Goal: Communication & Community: Answer question/provide support

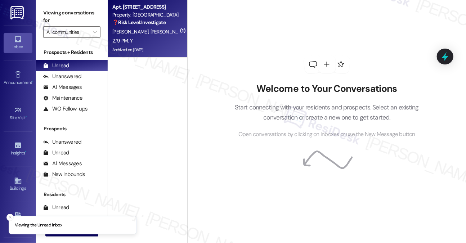
click at [156, 34] on div "[PERSON_NAME] [PERSON_NAME]" at bounding box center [146, 31] width 68 height 9
click at [76, 37] on input "All communities" at bounding box center [67, 32] width 42 height 12
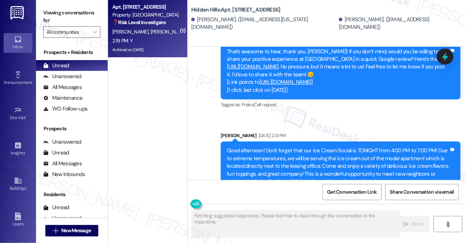
click at [84, 17] on label "Viewing conversations for" at bounding box center [71, 16] width 57 height 19
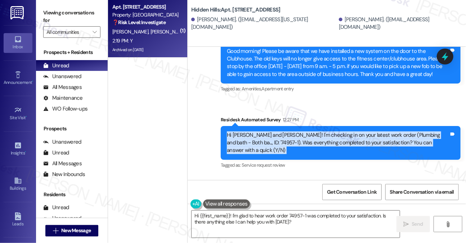
scroll to position [12900, 0]
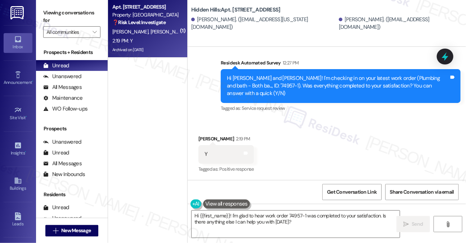
click at [47, 13] on label "Viewing conversations for" at bounding box center [71, 16] width 57 height 19
click at [278, 218] on textarea "Hi {{first_name}}! I'm glad to hear work order 74957-1 was completed to your sa…" at bounding box center [295, 223] width 208 height 27
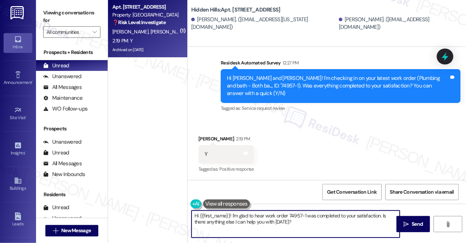
click at [278, 218] on textarea "Hi {{first_name}}! I'm glad to hear work order 74957-1 was completed to your sa…" at bounding box center [295, 223] width 208 height 27
paste textarea "that the latest work order was completed to your satisfaction. Could I also tak…"
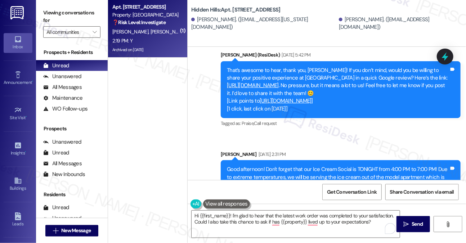
scroll to position [12153, 0]
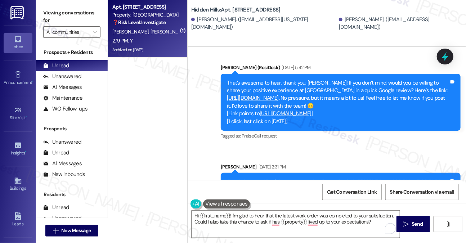
click at [83, 11] on label "Viewing conversations for" at bounding box center [71, 16] width 57 height 19
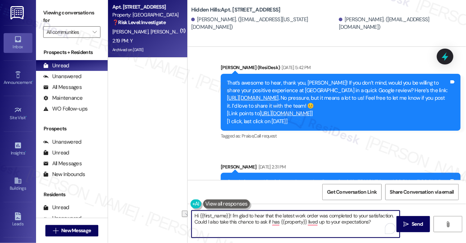
drag, startPoint x: 374, startPoint y: 225, endPoint x: 175, endPoint y: 225, distance: 199.3
click at [175, 225] on div "( 1 ) Apt. 2048, M - [STREET_ADDRESS] Property: Hidden Hills ❓ Risk Level: Inve…" at bounding box center [287, 121] width 358 height 243
paste textarea "If I may also ask....has {{property}} lived up to your expectations?"
click at [282, 218] on textarea "Hi {{first_name}}! I'm glad to hear that the latest work order was completed to…" at bounding box center [295, 223] width 208 height 27
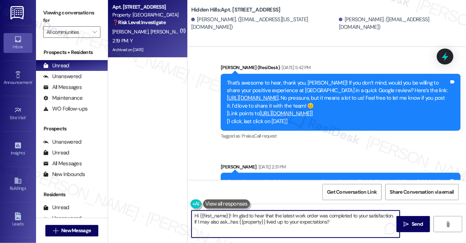
click at [282, 218] on textarea "Hi {{first_name}}! I'm glad to hear that the latest work order was completed to…" at bounding box center [295, 223] width 208 height 27
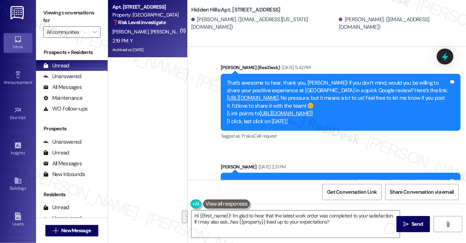
click at [81, 21] on label "Viewing conversations for" at bounding box center [71, 16] width 57 height 19
click at [79, 19] on label "Viewing conversations for" at bounding box center [71, 16] width 57 height 19
click at [249, 213] on textarea "Hi {{first_name}}! I'm glad to hear that the latest work order was completed to…" at bounding box center [295, 223] width 208 height 27
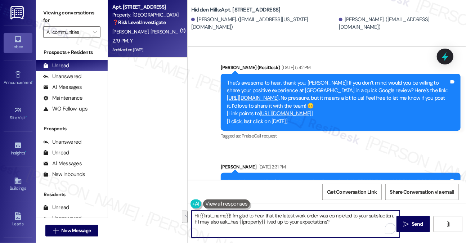
paste textarea "’m happy to hear the latest work order was completed to your satisfaction. I’d …"
click at [246, 216] on textarea "Hi {{first_name}}! I’m happy to hear the latest work order was completed to you…" at bounding box center [295, 223] width 208 height 27
click at [344, 217] on textarea "Hi {{first_name}}! I’m happy to hear the latest work order was completed to you…" at bounding box center [295, 223] width 208 height 27
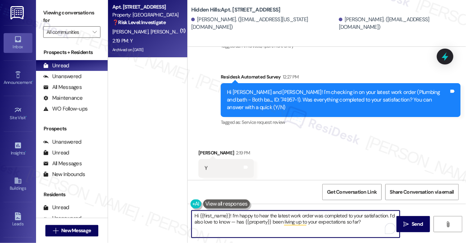
scroll to position [12900, 0]
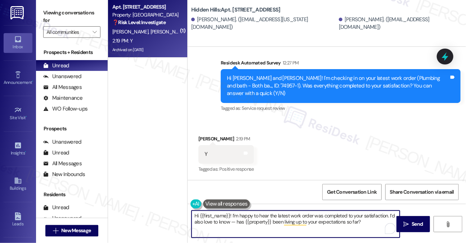
click at [308, 217] on textarea "Hi {{first_name}}! I’m happy to hear the latest work order was completed to you…" at bounding box center [295, 223] width 208 height 27
drag, startPoint x: 308, startPoint y: 217, endPoint x: 301, endPoint y: 217, distance: 7.2
click at [308, 217] on textarea "Hi {{first_name}}! I’m happy to hear the latest work order was completed to you…" at bounding box center [295, 223] width 208 height 27
click at [237, 228] on textarea "Hi {{first_name}}! I’m happy to hear the latest work order was completed to you…" at bounding box center [295, 223] width 208 height 27
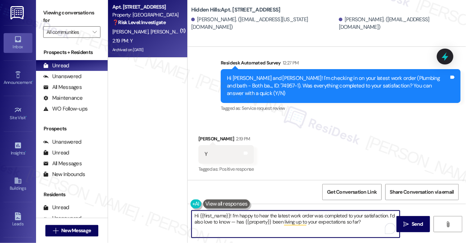
click at [231, 221] on textarea "Hi {{first_name}}! I’m happy to hear the latest work order was completed to you…" at bounding box center [295, 223] width 208 height 27
click at [198, 141] on div "[PERSON_NAME] 2:19 PM" at bounding box center [225, 140] width 55 height 10
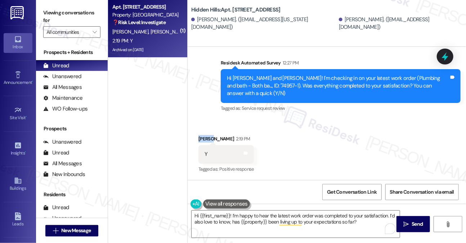
click at [198, 141] on div "[PERSON_NAME] 2:19 PM" at bounding box center [225, 140] width 55 height 10
copy div "[PERSON_NAME]"
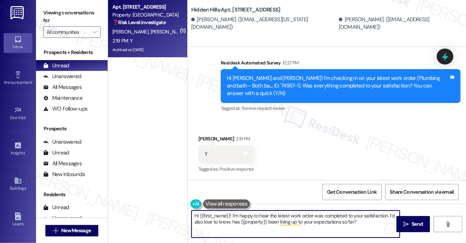
drag, startPoint x: 199, startPoint y: 215, endPoint x: 230, endPoint y: 214, distance: 31.0
click at [230, 214] on textarea "Hi {{first_name}}! I’m happy to hear the latest work order was completed to you…" at bounding box center [295, 223] width 208 height 27
paste textarea "[PERSON_NAME]"
type textarea "Hi [PERSON_NAME]! I’m happy to hear the latest work order was completed to your…"
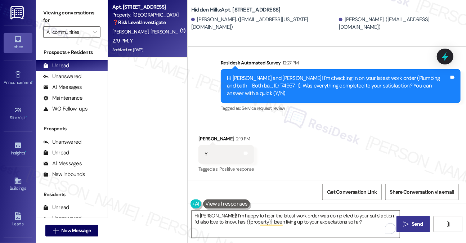
click at [412, 222] on span "Send" at bounding box center [416, 224] width 11 height 8
click at [91, 35] on span "" at bounding box center [94, 32] width 7 height 12
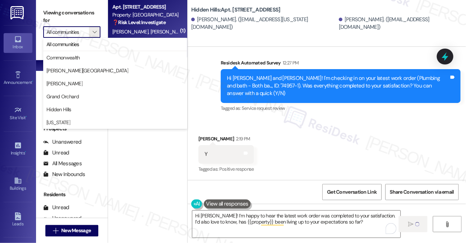
click at [252, 51] on div "Announcement, sent via SMS [PERSON_NAME] [DATE] 9:28 AM Good morning! We wanted…" at bounding box center [326, 1] width 278 height 236
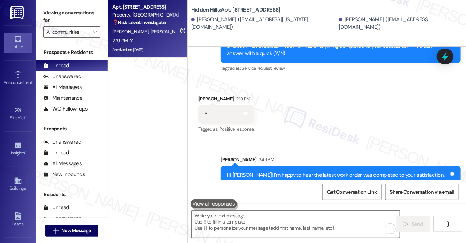
scroll to position [12957, 0]
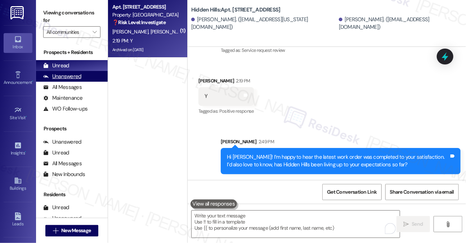
click at [67, 74] on div "Unanswered" at bounding box center [62, 77] width 38 height 8
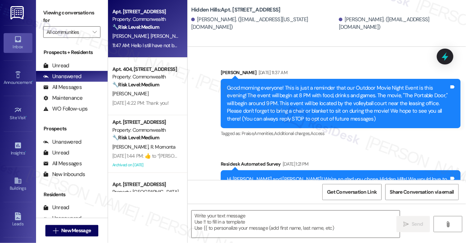
click at [163, 48] on div "11:47 AM: Hello I still have not been sent a new access code. It's been about a…" at bounding box center [283, 45] width 342 height 6
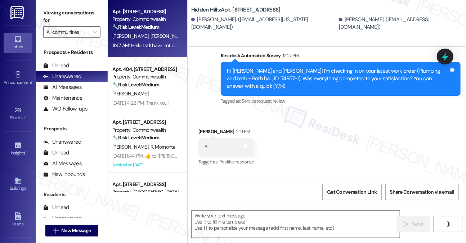
type textarea "Fetching suggested responses. Please feel free to read through the conversation…"
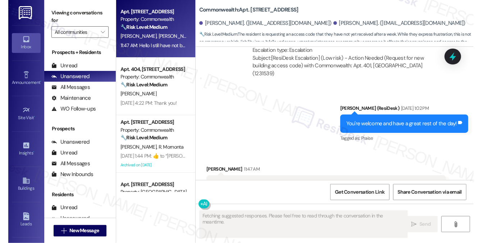
scroll to position [6465, 0]
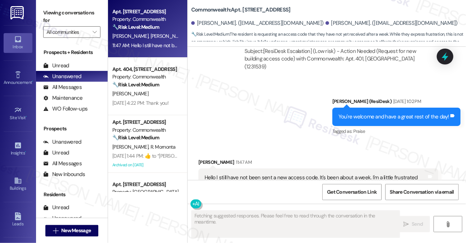
click at [280, 174] on div "Hello I still have not been sent a new access code. It's been about a week. I'm…" at bounding box center [315, 181] width 222 height 15
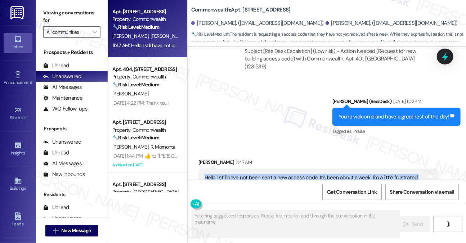
click at [281, 174] on div "Hello I still have not been sent a new access code. It's been about a week. I'm…" at bounding box center [315, 181] width 222 height 15
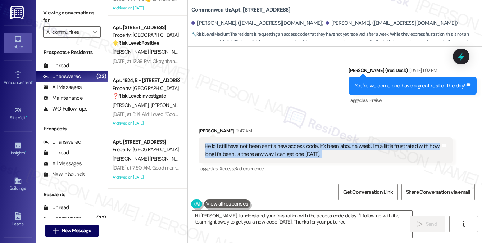
scroll to position [252, 0]
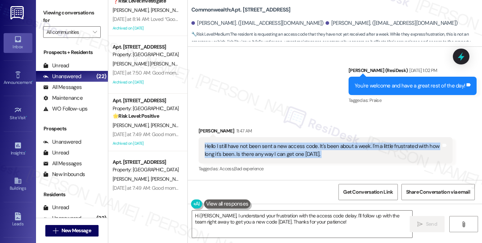
click at [273, 158] on div "Hello I still have not been sent a new access code. It's been about a week. I'm…" at bounding box center [326, 150] width 254 height 26
click at [273, 158] on div "Hello I still have not been sent a new access code. It's been about a week. I'm…" at bounding box center [323, 149] width 236 height 15
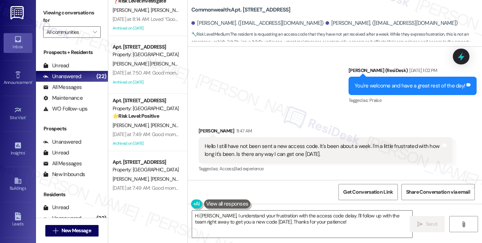
click at [274, 158] on div "Hello I still have not been sent a new access code. It's been about a week. I'm…" at bounding box center [323, 149] width 236 height 15
click at [299, 149] on div "Hello I still have not been sent a new access code. It's been about a week. I'm…" at bounding box center [323, 149] width 236 height 15
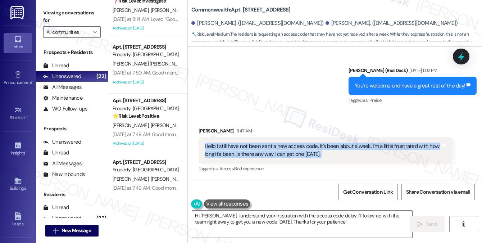
click at [299, 149] on div "Hello I still have not been sent a new access code. It's been about a week. I'm…" at bounding box center [323, 149] width 236 height 15
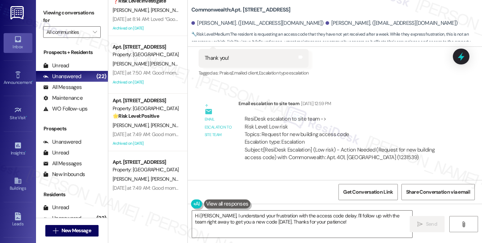
scroll to position [6270, 0]
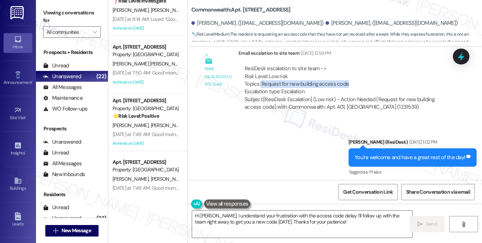
drag, startPoint x: 260, startPoint y: 84, endPoint x: 351, endPoint y: 86, distance: 91.4
click at [351, 86] on div "ResiDesk escalation to site team -> Risk Level: Low risk Topics: Request for ne…" at bounding box center [346, 80] width 202 height 31
copy div "Request for new building access code"
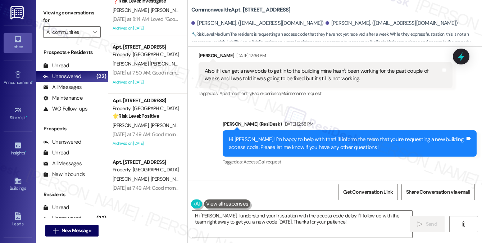
scroll to position [6054, 0]
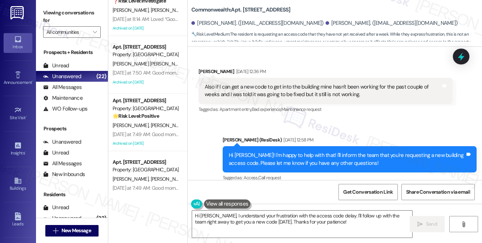
click at [269, 90] on div "Also if I can get a new code to get into the building mine hasn't been working …" at bounding box center [323, 90] width 236 height 15
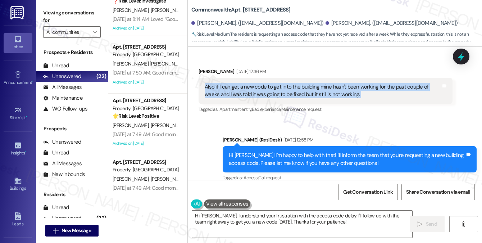
click at [269, 90] on div "Also if I can get a new code to get into the building mine hasn't been working …" at bounding box center [323, 90] width 236 height 15
click at [267, 90] on div "Also if I can get a new code to get into the building mine hasn't been working …" at bounding box center [323, 90] width 236 height 15
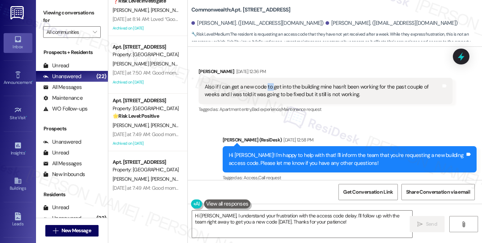
click at [267, 90] on div "Also if I can get a new code to get into the building mine hasn't been working …" at bounding box center [323, 90] width 236 height 15
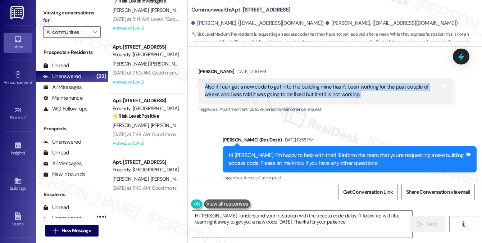
click at [267, 90] on div "Also if I can get a new code to get into the building mine hasn't been working …" at bounding box center [323, 90] width 236 height 15
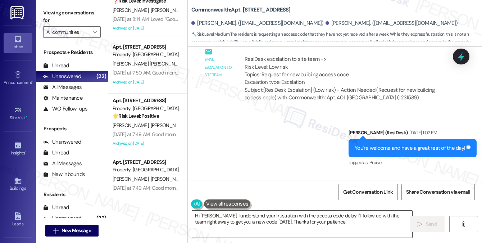
scroll to position [6306, 0]
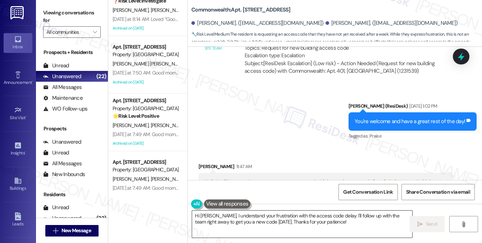
click at [265, 218] on textarea "Hi [PERSON_NAME], I understand your frustration with the access code delay. I'l…" at bounding box center [302, 223] width 220 height 27
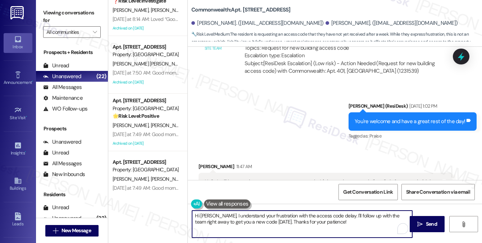
click at [265, 218] on textarea "Hi [PERSON_NAME], I understand your frustration with the access code delay. I'l…" at bounding box center [302, 223] width 220 height 27
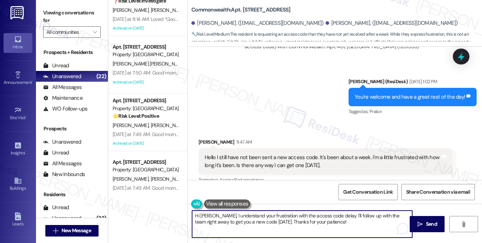
scroll to position [6342, 0]
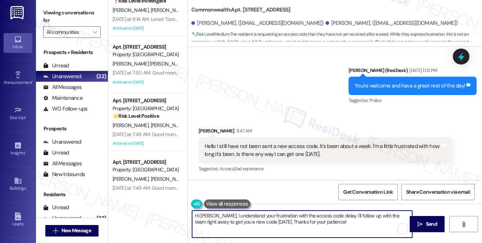
click at [346, 218] on textarea "Hi [PERSON_NAME], I understand your frustration with the access code delay. I'l…" at bounding box center [302, 223] width 220 height 27
click at [358, 221] on textarea "Hi [PERSON_NAME], I understand your frustration with the access code delay. I'l…" at bounding box center [302, 223] width 220 height 27
click at [326, 222] on textarea "Hi [PERSON_NAME], I understand your frustration with the access code delay. I'l…" at bounding box center [302, 223] width 220 height 27
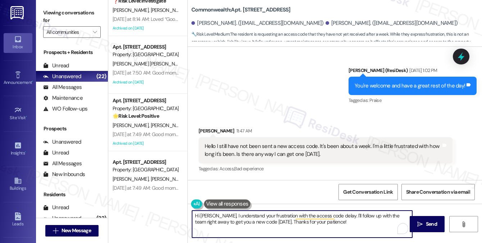
click at [264, 150] on div "Hello I still have not been sent a new access code. It's been about a week. I'm…" at bounding box center [323, 149] width 236 height 15
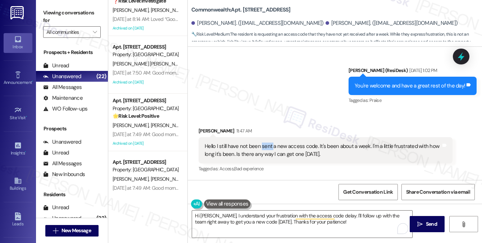
click at [264, 150] on div "Hello I still have not been sent a new access code. It's been about a week. I'm…" at bounding box center [323, 149] width 236 height 15
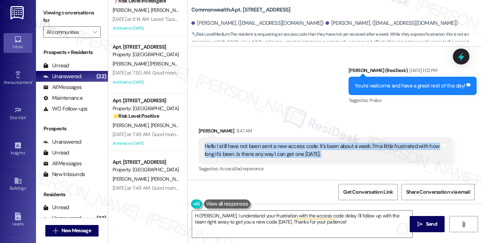
click at [264, 150] on div "Hello I still have not been sent a new access code. It's been about a week. I'm…" at bounding box center [323, 149] width 236 height 15
click at [273, 148] on div "Hello I still have not been sent a new access code. It's been about a week. I'm…" at bounding box center [323, 149] width 236 height 15
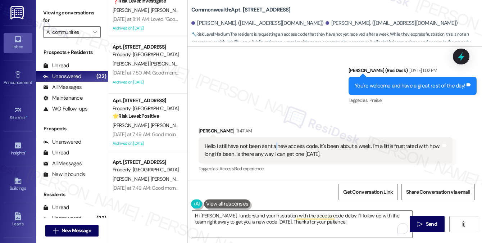
click at [273, 148] on div "Hello I still have not been sent a new access code. It's been about a week. I'm…" at bounding box center [323, 149] width 236 height 15
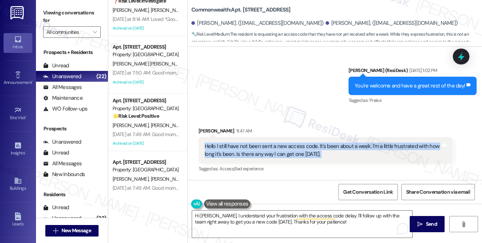
drag, startPoint x: 273, startPoint y: 148, endPoint x: 272, endPoint y: 144, distance: 4.1
click at [273, 148] on div "Hello I still have not been sent a new access code. It's been about a week. I'm…" at bounding box center [323, 149] width 236 height 15
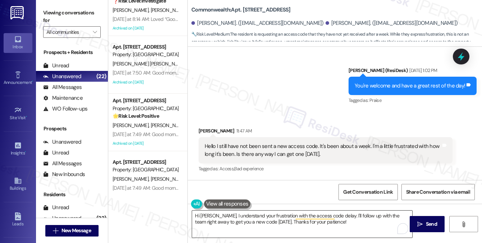
click at [267, 214] on textarea "Hi [PERSON_NAME], I understand your frustration with the access code delay. I'l…" at bounding box center [302, 223] width 220 height 27
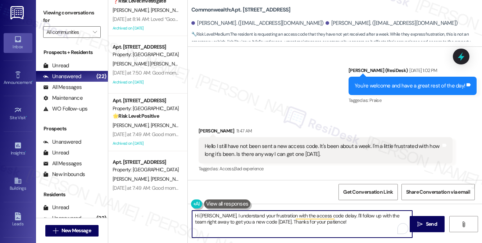
click at [267, 214] on textarea "Hi [PERSON_NAME], I understand your frustration with the access code delay. I'l…" at bounding box center [302, 223] width 220 height 27
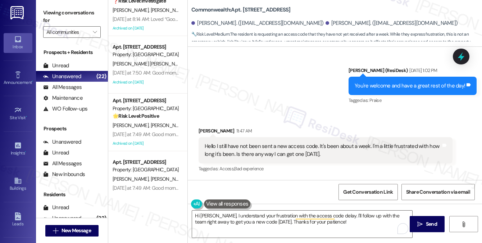
click at [292, 155] on div "Hello I still have not been sent a new access code. It's been about a week. I'm…" at bounding box center [323, 149] width 236 height 15
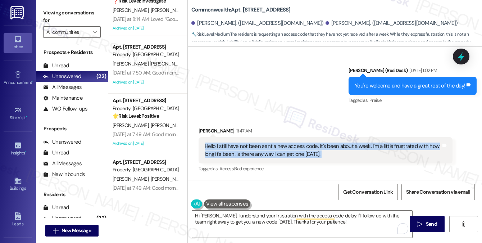
click at [292, 155] on div "Hello I still have not been sent a new access code. It's been about a week. I'm…" at bounding box center [323, 149] width 236 height 15
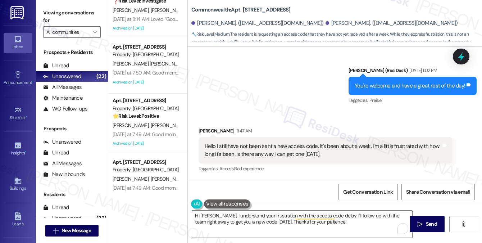
click at [292, 121] on div "Received via SMS [PERSON_NAME] 11:47 AM Hello I still have not been sent a new …" at bounding box center [335, 145] width 294 height 68
click at [286, 147] on div "Hello I still have not been sent a new access code. It's been about a week. I'm…" at bounding box center [323, 149] width 236 height 15
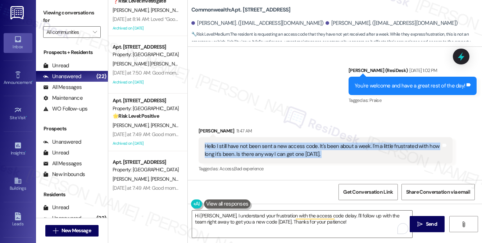
click at [286, 147] on div "Hello I still have not been sent a new access code. It's been about a week. I'm…" at bounding box center [323, 149] width 236 height 15
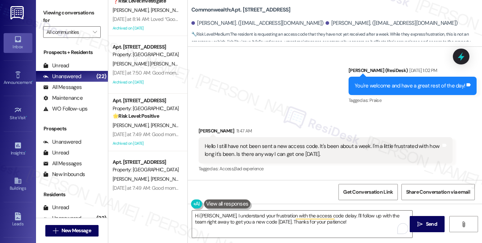
click at [279, 114] on div "Received via SMS [PERSON_NAME] 11:47 AM Hello I still have not been sent a new …" at bounding box center [335, 145] width 294 height 68
click at [288, 148] on div "Hello I still have not been sent a new access code. It's been about a week. I'm…" at bounding box center [323, 149] width 236 height 15
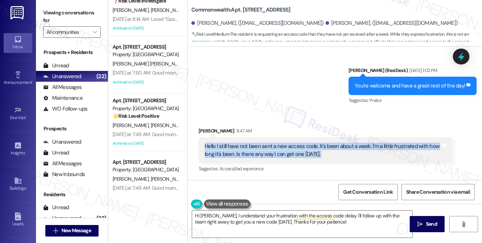
click at [288, 148] on div "Hello I still have not been sent a new access code. It's been about a week. I'm…" at bounding box center [323, 149] width 236 height 15
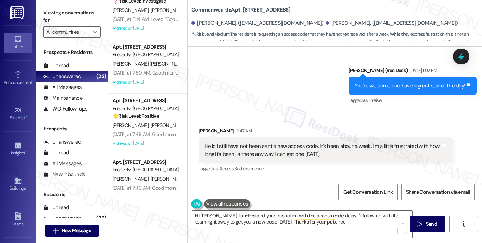
click at [301, 74] on div "Sent via SMS [PERSON_NAME] (ResiDesk) [DATE] 1:02 PM You're welcome and have a …" at bounding box center [335, 80] width 294 height 61
click at [334, 153] on div "Hello I still have not been sent a new access code. It's been about a week. I'm…" at bounding box center [323, 149] width 236 height 15
click at [333, 153] on div "Hello I still have not been sent a new access code. It's been about a week. I'm…" at bounding box center [323, 149] width 236 height 15
click at [304, 209] on div "Hi [PERSON_NAME], I understand your frustration with the access code delay. I'l…" at bounding box center [335, 231] width 294 height 54
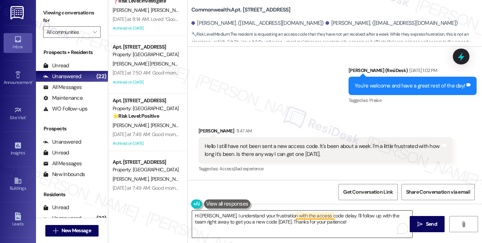
click at [298, 214] on textarea "Hi [PERSON_NAME], I understand your frustration with the access code delay. I'l…" at bounding box center [302, 223] width 220 height 27
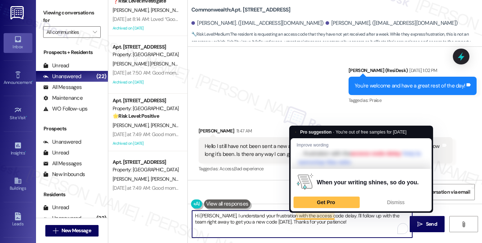
click at [297, 214] on textarea "Hi [PERSON_NAME], I understand your frustration with the access code delay. I'l…" at bounding box center [302, 223] width 220 height 27
click at [285, 215] on textarea "Hi [PERSON_NAME], I understand your frustration with the access code delay. I'l…" at bounding box center [302, 223] width 220 height 27
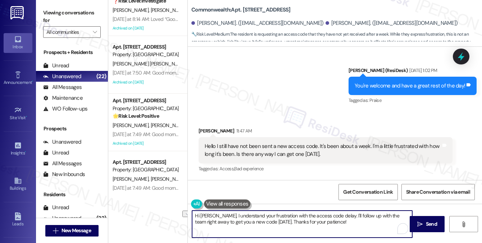
drag, startPoint x: 218, startPoint y: 214, endPoint x: 294, endPoint y: 215, distance: 75.9
click at [294, 215] on textarea "Hi [PERSON_NAME], I understand your frustration with the access code delay. I'l…" at bounding box center [302, 223] width 220 height 27
drag, startPoint x: 312, startPoint y: 215, endPoint x: 335, endPoint y: 213, distance: 22.8
click at [335, 213] on textarea "Hi [PERSON_NAME], I'm sorry that you haven't received the access code delay. I'…" at bounding box center [302, 223] width 220 height 27
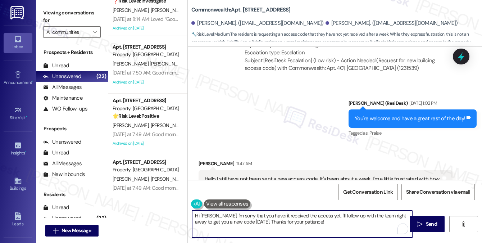
scroll to position [6270, 0]
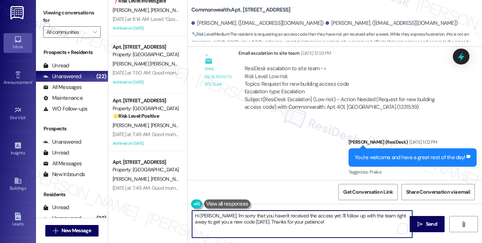
click at [346, 215] on textarea "Hi [PERSON_NAME], I'm sorry that you haven't received the access yet. I'll foll…" at bounding box center [302, 223] width 220 height 27
drag, startPoint x: 387, startPoint y: 213, endPoint x: 409, endPoint y: 212, distance: 22.0
click at [409, 212] on textarea "Hi [PERSON_NAME], I'm sorry that you haven't received the access yet. I'll foll…" at bounding box center [302, 223] width 220 height 27
click at [221, 222] on textarea "Hi [PERSON_NAME], I'm sorry that you haven't received the access yet. I'll foll…" at bounding box center [302, 223] width 220 height 27
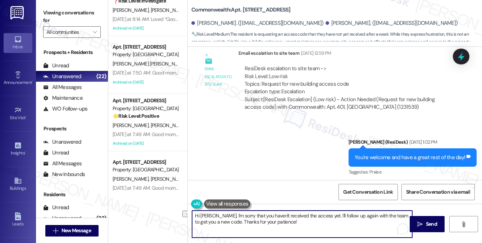
drag, startPoint x: 282, startPoint y: 221, endPoint x: 221, endPoint y: 222, distance: 61.2
click at [221, 222] on textarea "Hi [PERSON_NAME], I'm sorry that you haven't received the access yet. I'll foll…" at bounding box center [302, 223] width 220 height 27
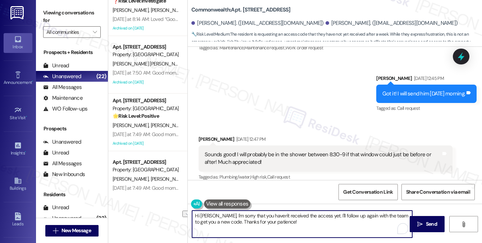
scroll to position [6018, 0]
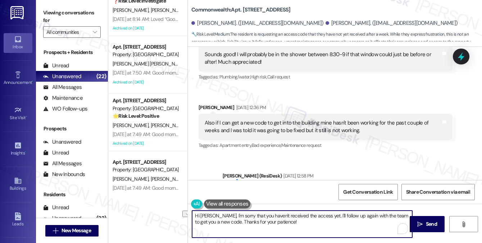
click at [322, 221] on textarea "Hi [PERSON_NAME], I'm sorry that you haven't received the access yet. I'll foll…" at bounding box center [302, 223] width 220 height 27
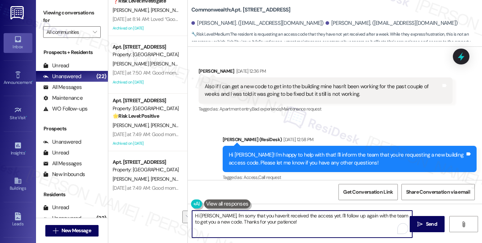
scroll to position [6234, 0]
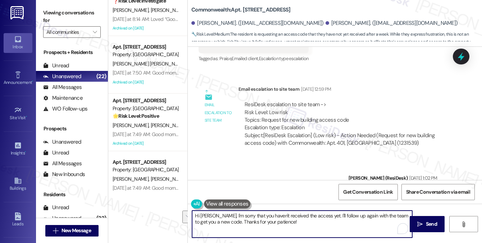
click at [318, 223] on textarea "Hi [PERSON_NAME], I'm sorry that you haven't received the access yet. I'll foll…" at bounding box center [302, 223] width 220 height 27
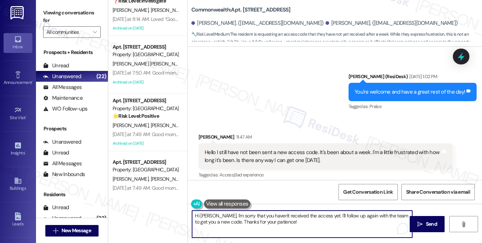
scroll to position [6342, 0]
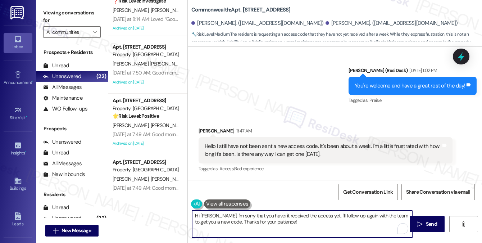
click at [322, 223] on textarea "Hi [PERSON_NAME], I'm sorry that you haven't received the access yet. I'll foll…" at bounding box center [302, 223] width 220 height 27
click at [218, 220] on textarea "Hi [PERSON_NAME], I'm sorry that you haven't received the access yet. I'll foll…" at bounding box center [302, 223] width 220 height 27
drag, startPoint x: 218, startPoint y: 220, endPoint x: 222, endPoint y: 220, distance: 4.0
click at [217, 220] on textarea "Hi [PERSON_NAME], I'm sorry that you haven't received the access yet. I'll foll…" at bounding box center [302, 223] width 220 height 27
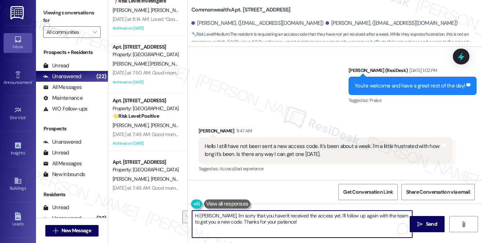
click at [291, 221] on textarea "Hi [PERSON_NAME], I'm sorry that you haven't received the access yet. I'll foll…" at bounding box center [302, 223] width 220 height 27
type textarea "Hi [PERSON_NAME], I'm sorry that you haven't received the access yet. I'll foll…"
click at [430, 220] on span "Send" at bounding box center [431, 224] width 11 height 8
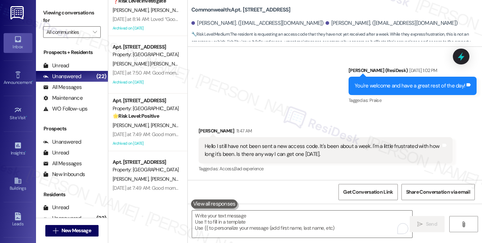
scroll to position [6270, 0]
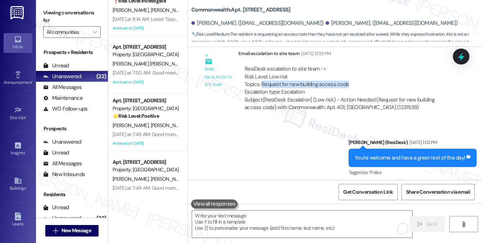
drag, startPoint x: 342, startPoint y: 87, endPoint x: 262, endPoint y: 86, distance: 80.6
click at [262, 86] on div "ResiDesk escalation to site team -> Risk Level: Low risk Topics: Request for ne…" at bounding box center [346, 80] width 202 height 31
copy div "Request for new building access code"
click at [314, 156] on div "Sent via SMS [PERSON_NAME] (ResiDesk) [DATE] 1:02 PM You're welcome and have a …" at bounding box center [335, 152] width 294 height 61
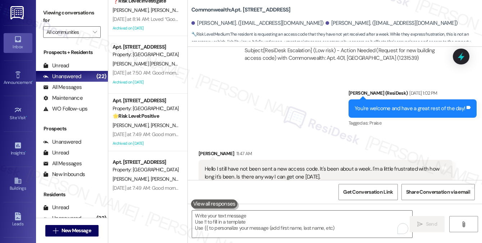
scroll to position [6399, 0]
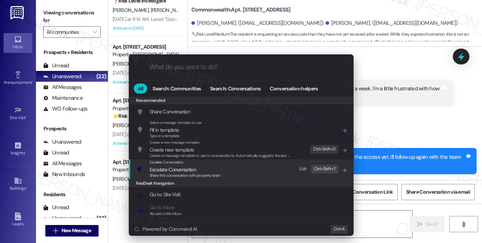
click at [240, 174] on div "Escalate Conversation Escalate Conversation Share this conversation with proper…" at bounding box center [242, 168] width 210 height 19
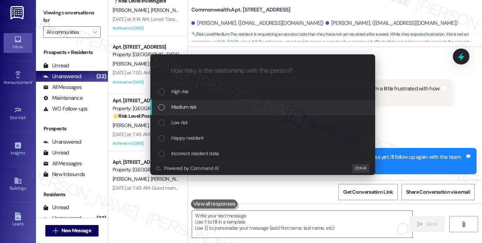
click at [215, 108] on div "Medium risk" at bounding box center [263, 107] width 210 height 8
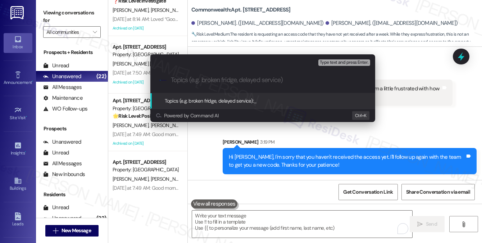
paste input "Request for new building access code"
type input "Request for new building access code"
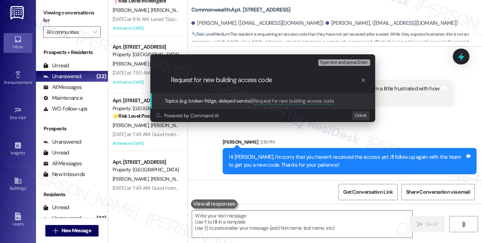
click at [311, 82] on input "Request for new building access code" at bounding box center [266, 80] width 190 height 8
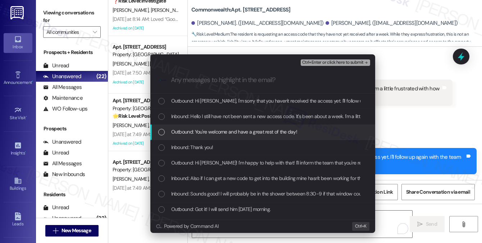
click at [250, 118] on span "Inbound: Hello I still have not been sent a new access code. It's been about a …" at bounding box center [342, 116] width 343 height 8
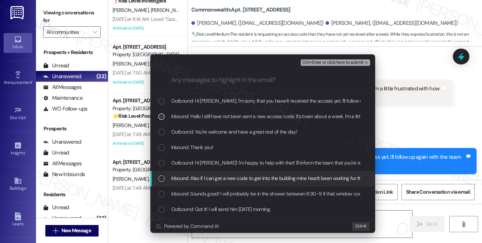
click at [266, 182] on span "Inbound: Also if I can get a new code to get into the building mine hasn't been…" at bounding box center [355, 178] width 369 height 8
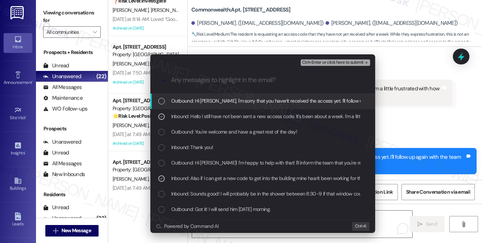
click at [337, 64] on span "Ctrl+Enter or click here to submit" at bounding box center [333, 62] width 62 height 5
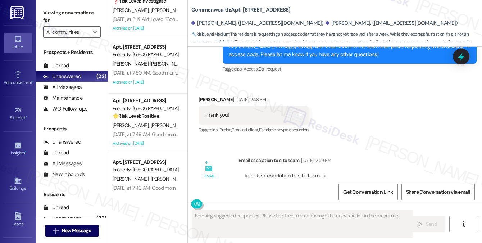
scroll to position [6342, 0]
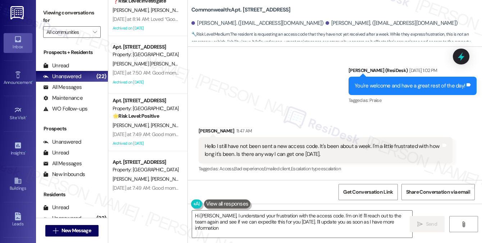
type textarea "Hi [PERSON_NAME], I understand your frustration with the access code. I'm on it…"
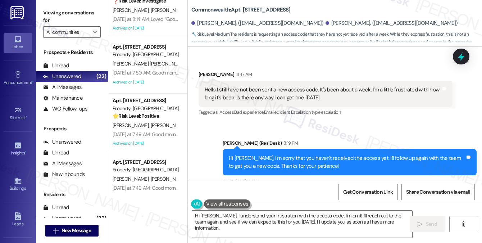
scroll to position [6410, 0]
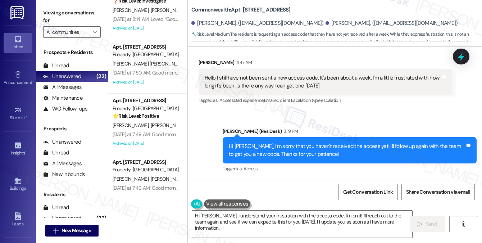
click at [286, 146] on div "Hi [PERSON_NAME], I'm sorry that you haven't received the access yet. I'll foll…" at bounding box center [347, 149] width 236 height 15
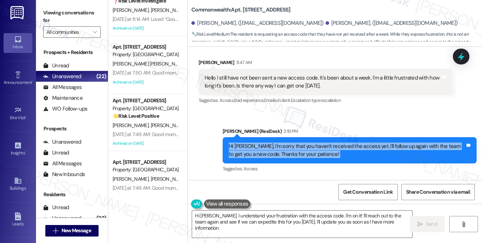
click at [286, 146] on div "Hi [PERSON_NAME], I'm sorry that you haven't received the access yet. I'll foll…" at bounding box center [347, 149] width 236 height 15
click at [291, 146] on div "Hi [PERSON_NAME], I'm sorry that you haven't received the access yet. I'll foll…" at bounding box center [347, 149] width 236 height 15
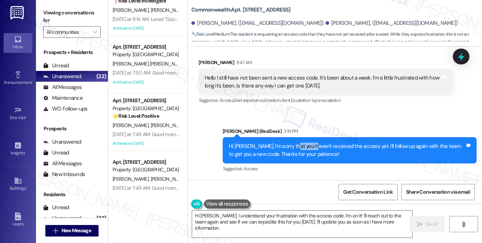
click at [291, 146] on div "Hi [PERSON_NAME], I'm sorry that you haven't received the access yet. I'll foll…" at bounding box center [347, 149] width 236 height 15
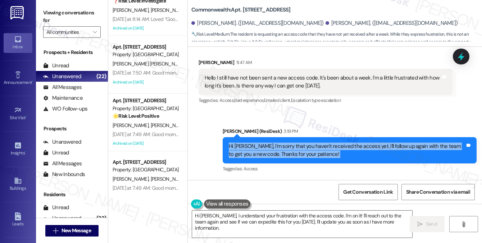
click at [291, 146] on div "Hi [PERSON_NAME], I'm sorry that you haven't received the access yet. I'll foll…" at bounding box center [347, 149] width 236 height 15
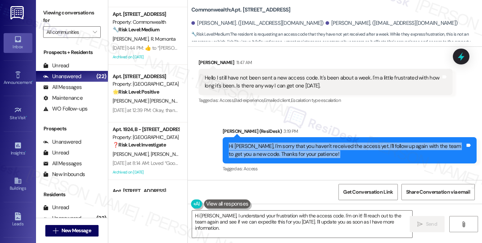
scroll to position [0, 0]
